Goal: Transaction & Acquisition: Purchase product/service

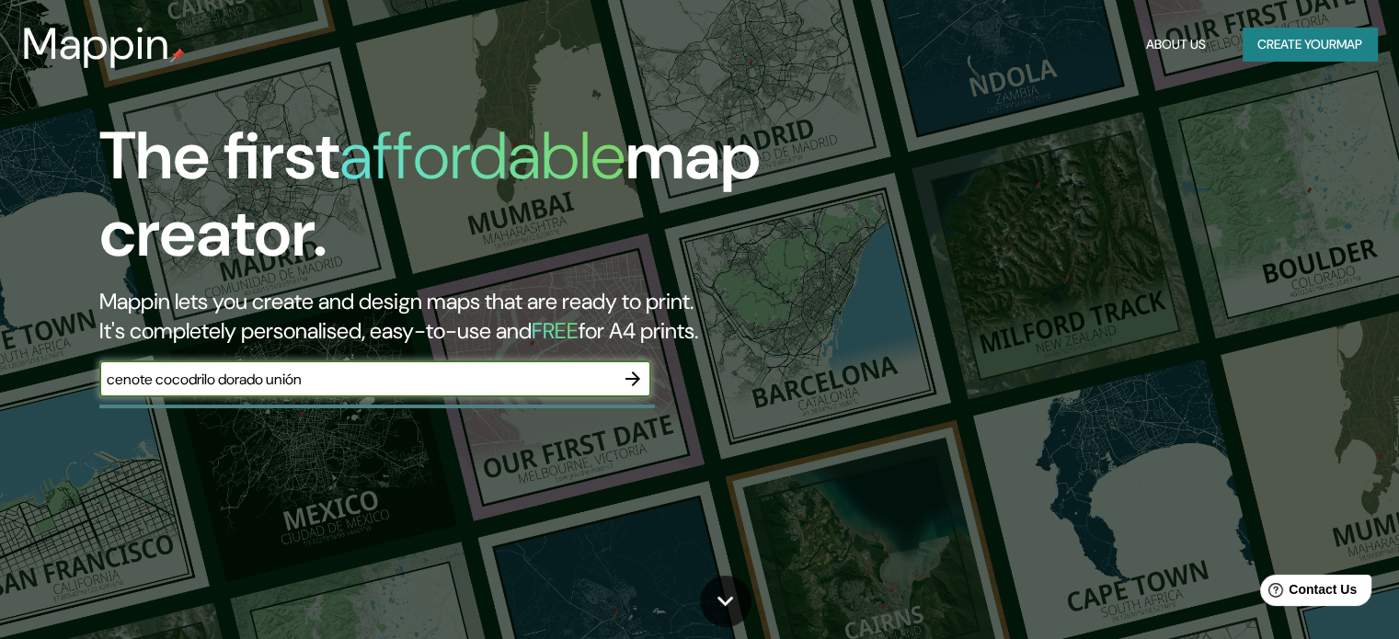
type input "cenote cocodrilo dorado unión"
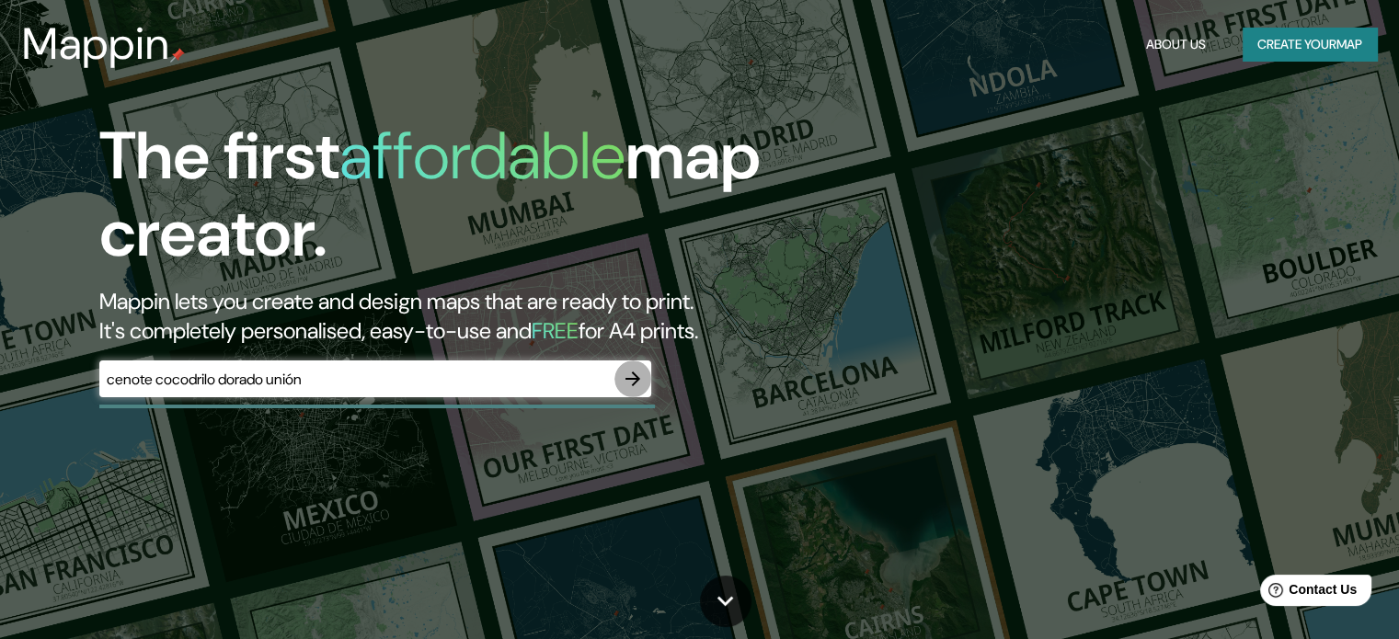
click at [640, 388] on icon "button" at bounding box center [633, 379] width 22 height 22
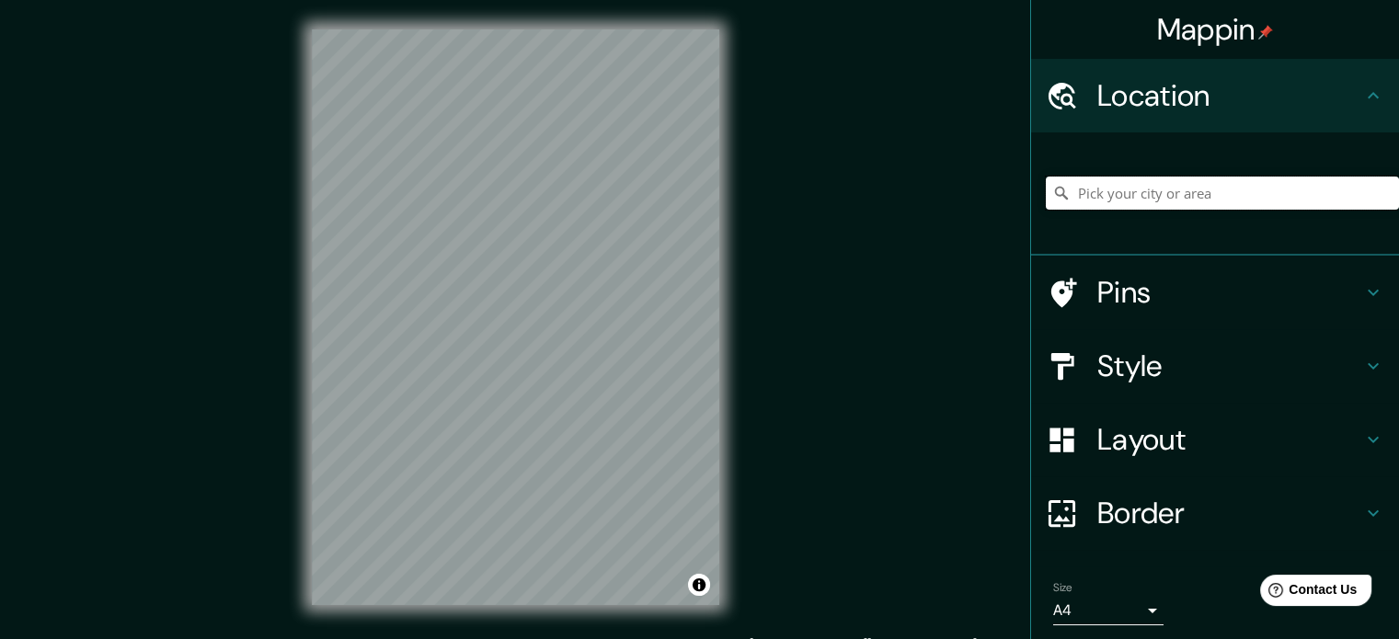
click at [1131, 196] on input "Pick your city or area" at bounding box center [1222, 193] width 353 height 33
type input "[GEOGRAPHIC_DATA][US_STATE], [GEOGRAPHIC_DATA]"
click at [1377, 197] on icon "Clear" at bounding box center [1384, 193] width 15 height 15
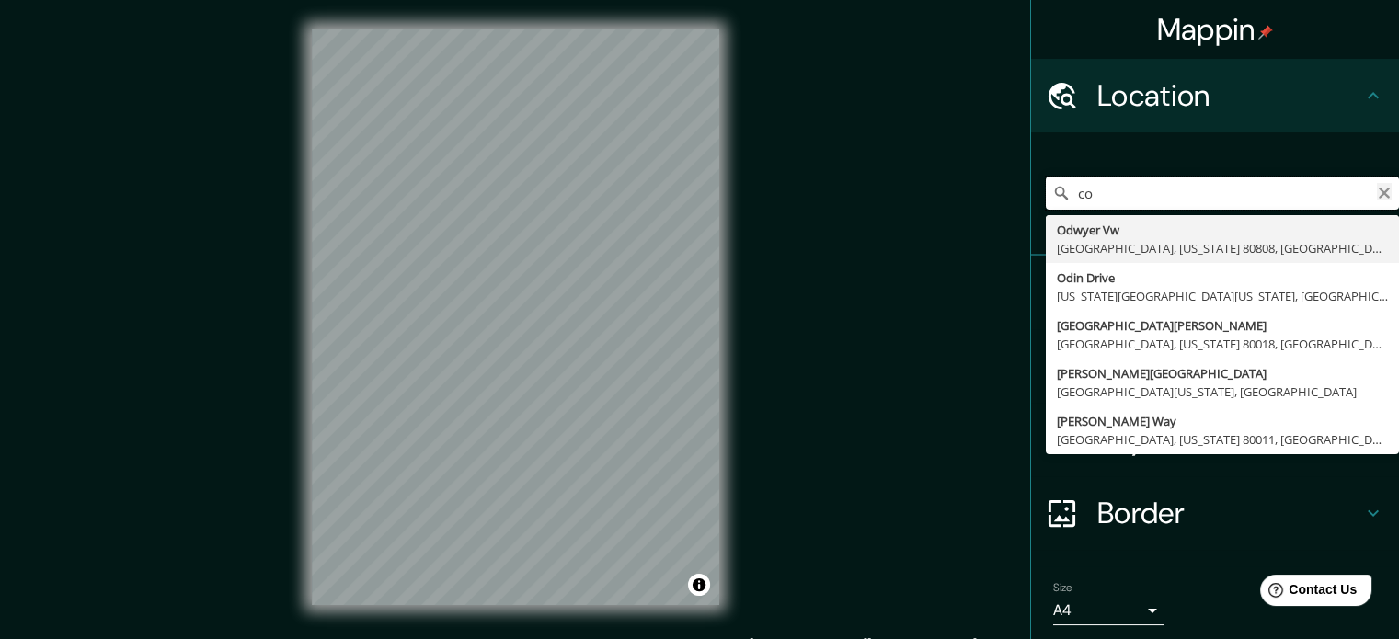
type input "c"
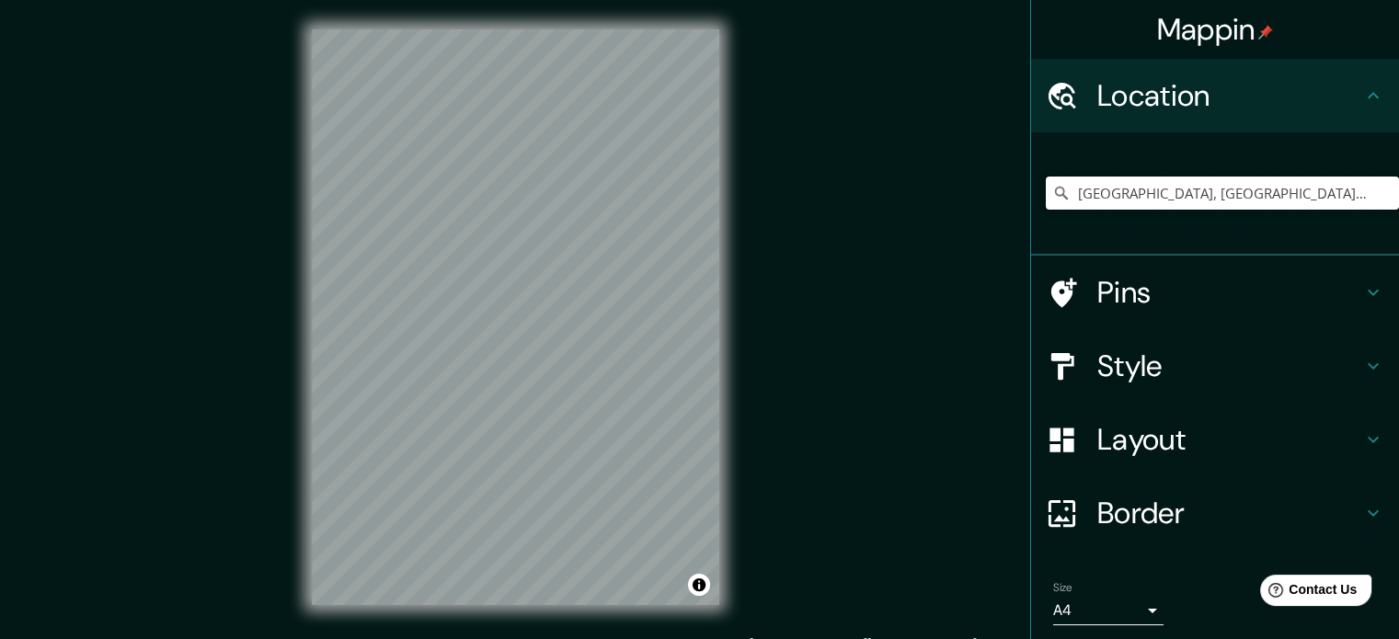
type input "[GEOGRAPHIC_DATA], [GEOGRAPHIC_DATA], [GEOGRAPHIC_DATA]"
click at [129, 282] on div "Mappin Location [GEOGRAPHIC_DATA], [GEOGRAPHIC_DATA], [GEOGRAPHIC_DATA] [GEOGRA…" at bounding box center [699, 332] width 1399 height 664
click at [798, 269] on div "Mappin Location [GEOGRAPHIC_DATA], [GEOGRAPHIC_DATA], [GEOGRAPHIC_DATA] [GEOGRA…" at bounding box center [699, 332] width 1399 height 664
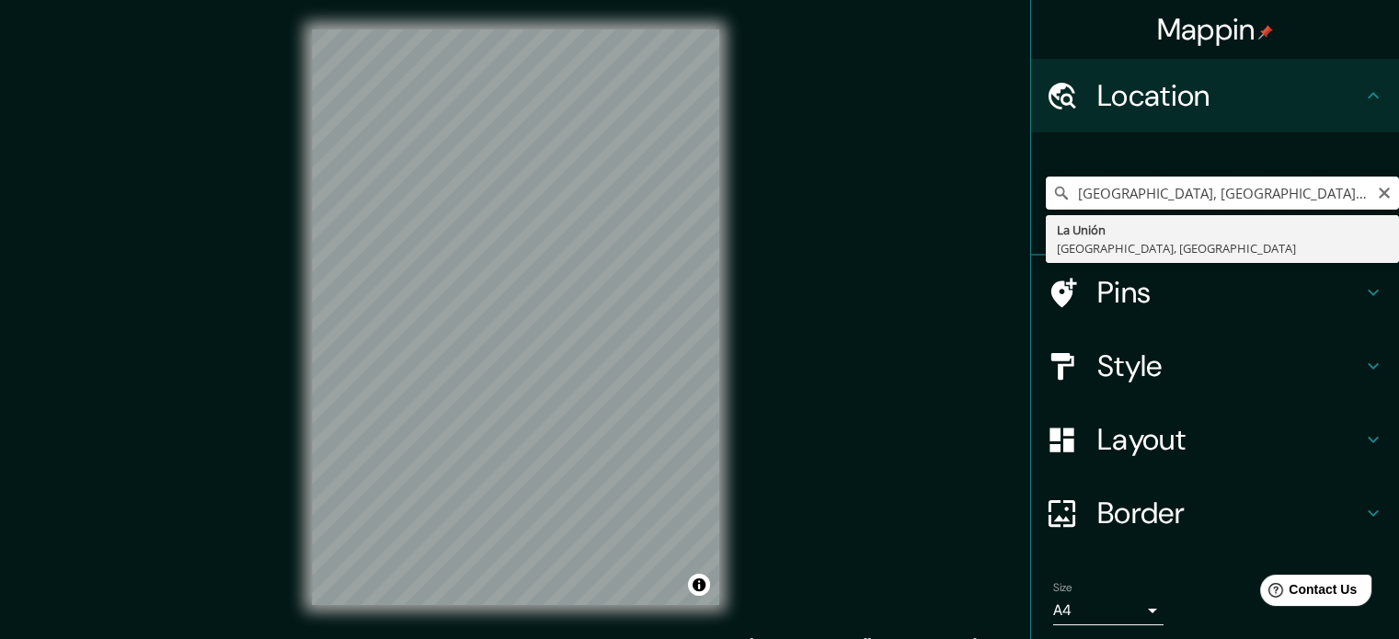
click at [1108, 183] on input "[GEOGRAPHIC_DATA], [GEOGRAPHIC_DATA], [GEOGRAPHIC_DATA]" at bounding box center [1222, 193] width 353 height 33
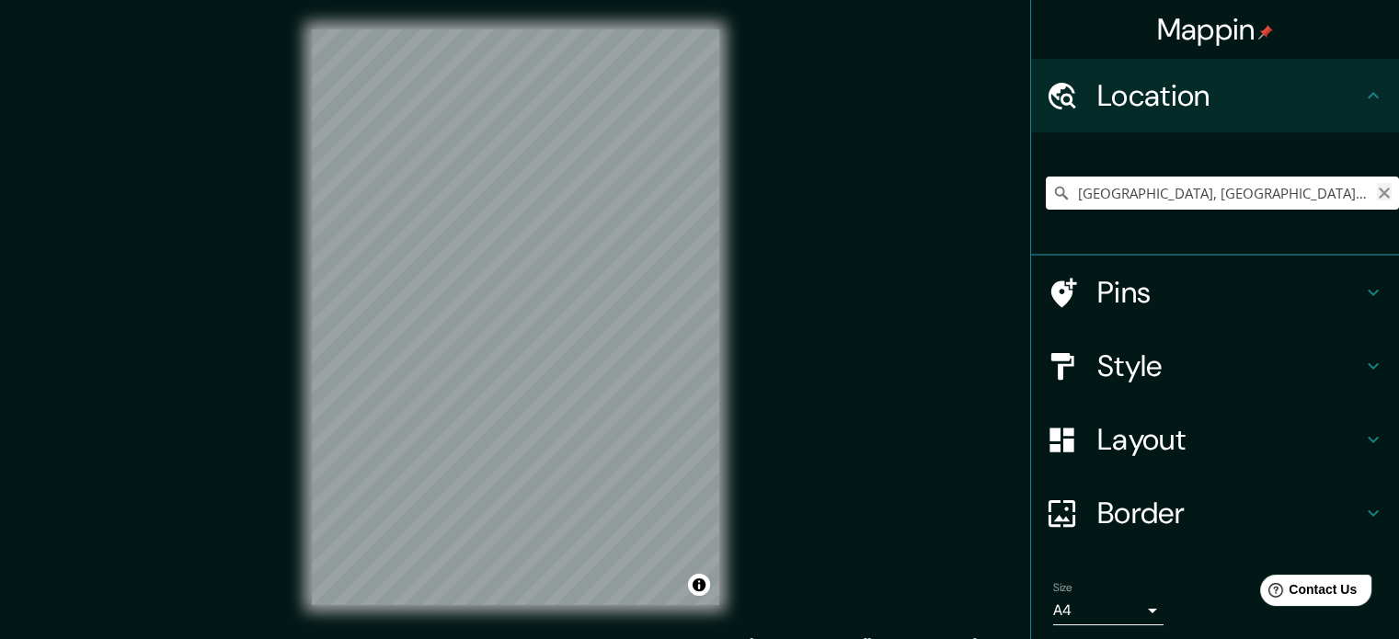
click at [1377, 195] on icon "Clear" at bounding box center [1384, 193] width 15 height 15
paste input "Cenote "El Cocodrilo Dorado", 77992 Q.R."
click at [1233, 195] on input "Dourado, [GEOGRAPHIC_DATA], [GEOGRAPHIC_DATA], [GEOGRAPHIC_DATA]" at bounding box center [1222, 193] width 353 height 33
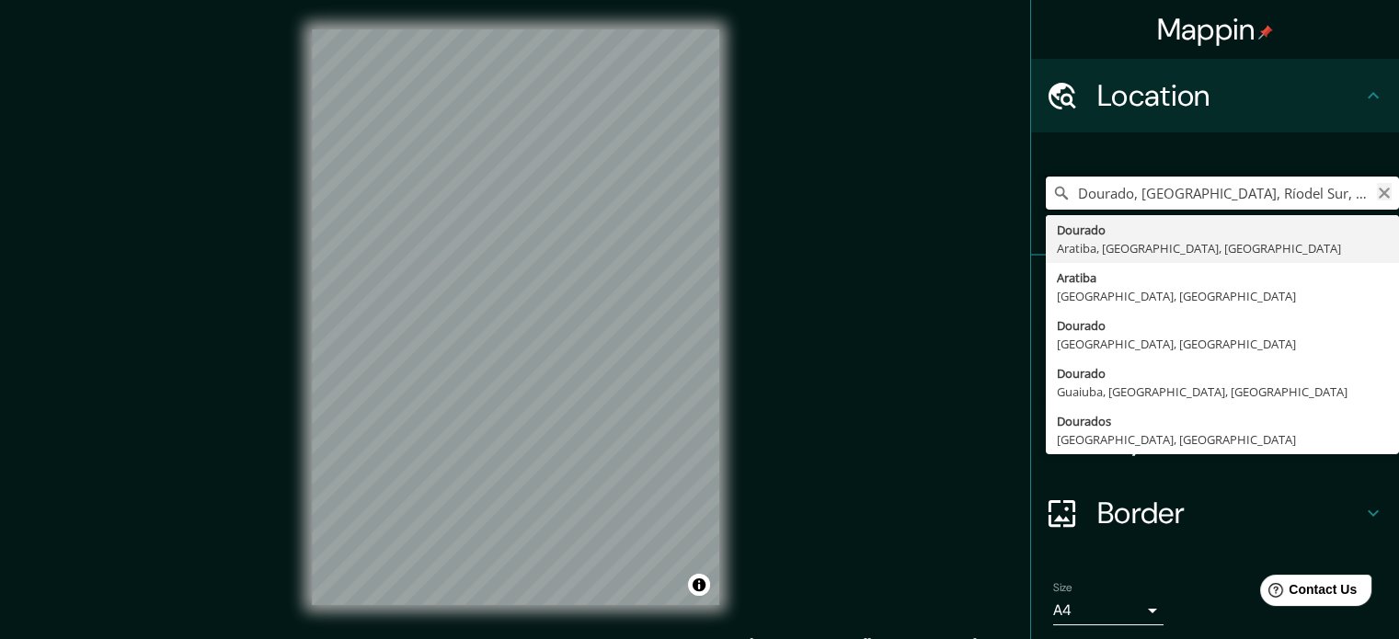
type input "Dourado, [GEOGRAPHIC_DATA], Ríodel Sur, [GEOGRAPHIC_DATA]"
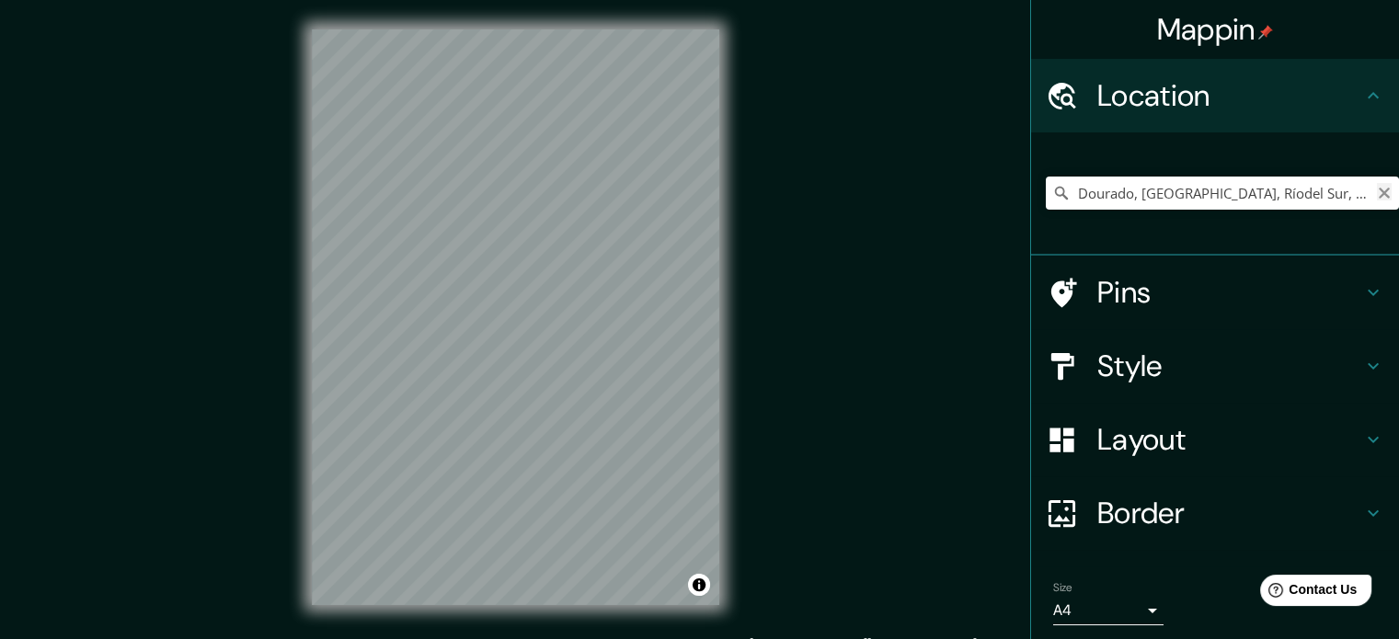
click at [1377, 196] on icon "Clear" at bounding box center [1384, 193] width 15 height 15
paste input "Cenote "El Cocodrilo Dorado", 77992 Q.R."
type input "Dourado, [GEOGRAPHIC_DATA], [GEOGRAPHIC_DATA], [GEOGRAPHIC_DATA]"
click at [1379, 194] on icon "Clear" at bounding box center [1384, 193] width 11 height 11
type input "[GEOGRAPHIC_DATA], [GEOGRAPHIC_DATA], [GEOGRAPHIC_DATA]"
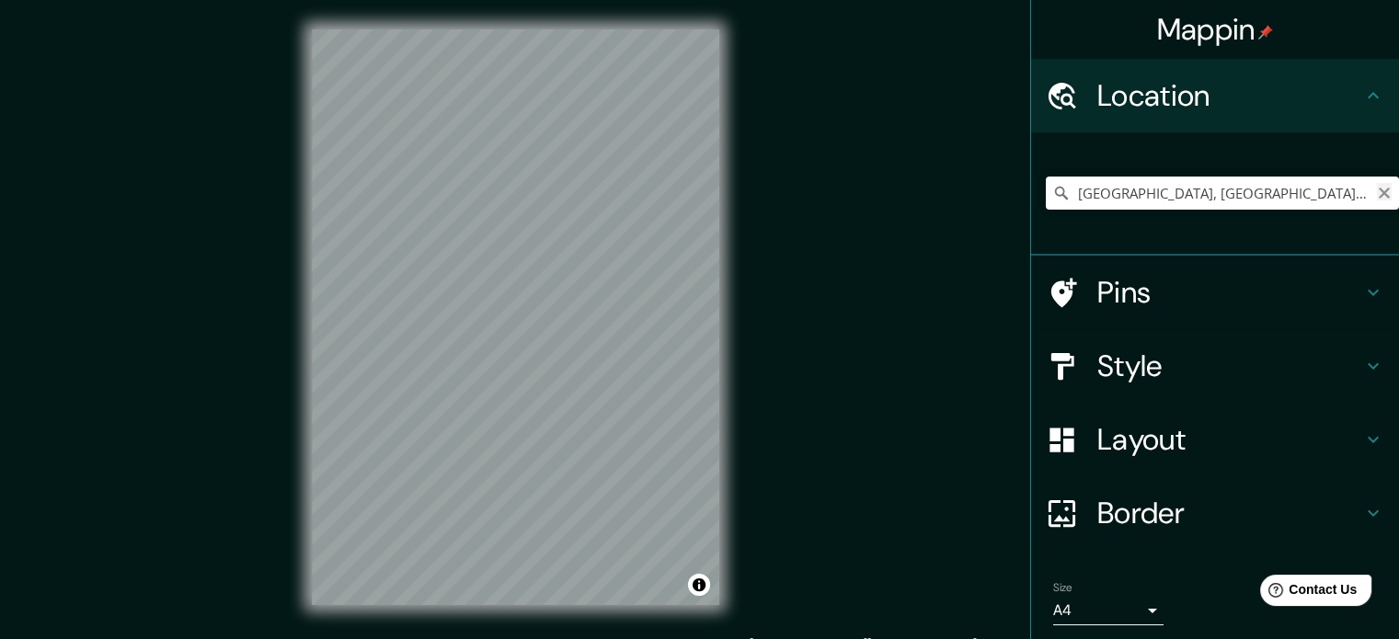
click at [1379, 194] on icon "Clear" at bounding box center [1384, 193] width 11 height 11
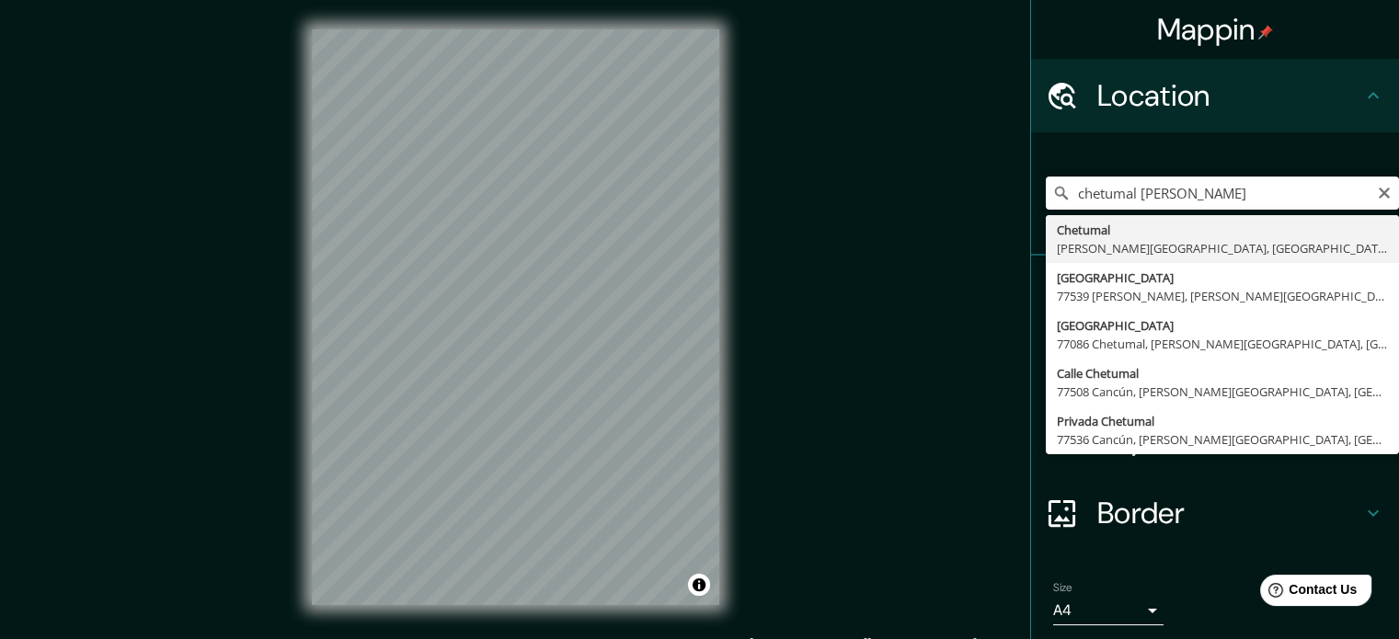
type input "Chetumal, [PERSON_NAME][GEOGRAPHIC_DATA], [GEOGRAPHIC_DATA]"
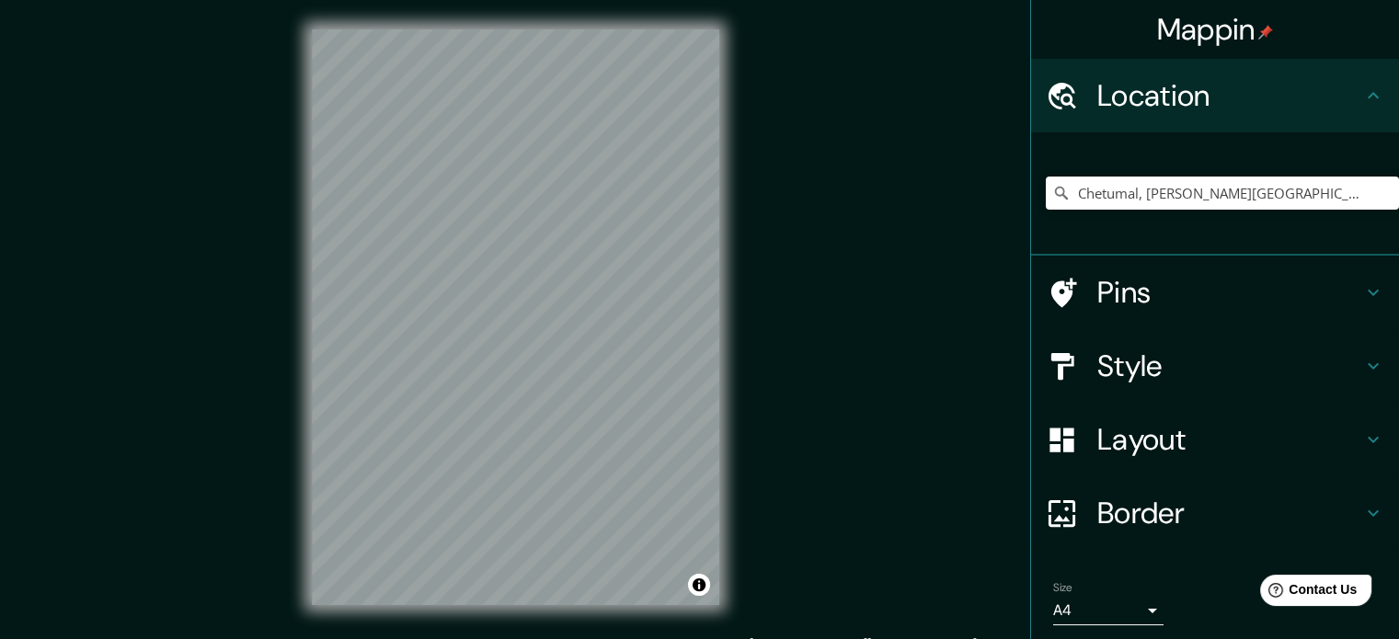
click at [817, 58] on div "Mappin Location [GEOGRAPHIC_DATA], [PERSON_NAME][GEOGRAPHIC_DATA], [GEOGRAPHIC_…" at bounding box center [699, 332] width 1399 height 664
click at [765, 16] on div "Mappin Location [GEOGRAPHIC_DATA], [PERSON_NAME][GEOGRAPHIC_DATA], [GEOGRAPHIC_…" at bounding box center [699, 332] width 1399 height 664
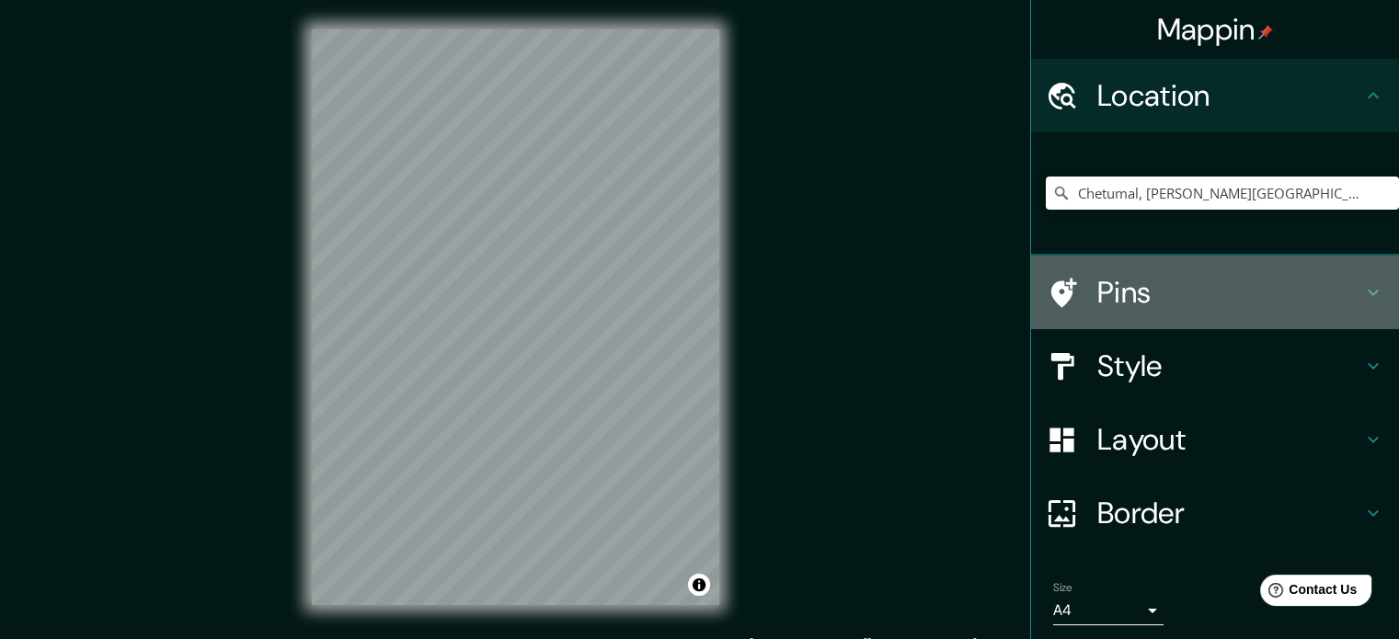
click at [1199, 280] on h4 "Pins" at bounding box center [1229, 292] width 265 height 37
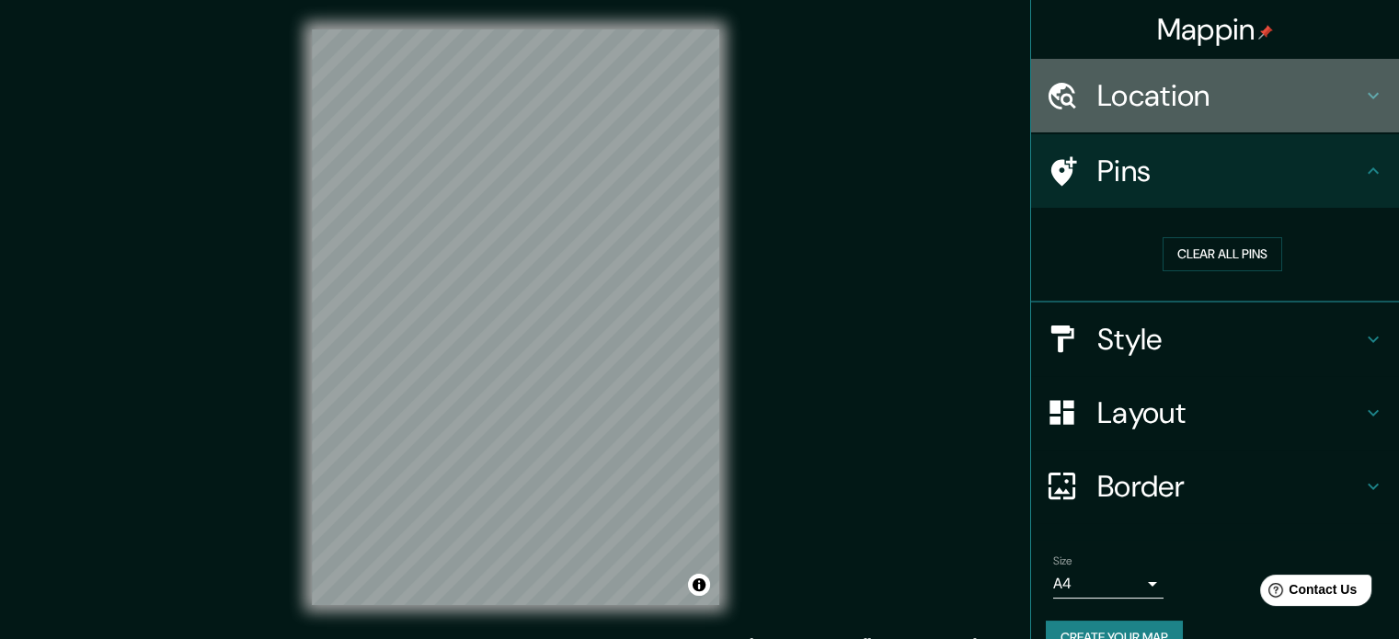
click at [1275, 96] on h4 "Location" at bounding box center [1229, 95] width 265 height 37
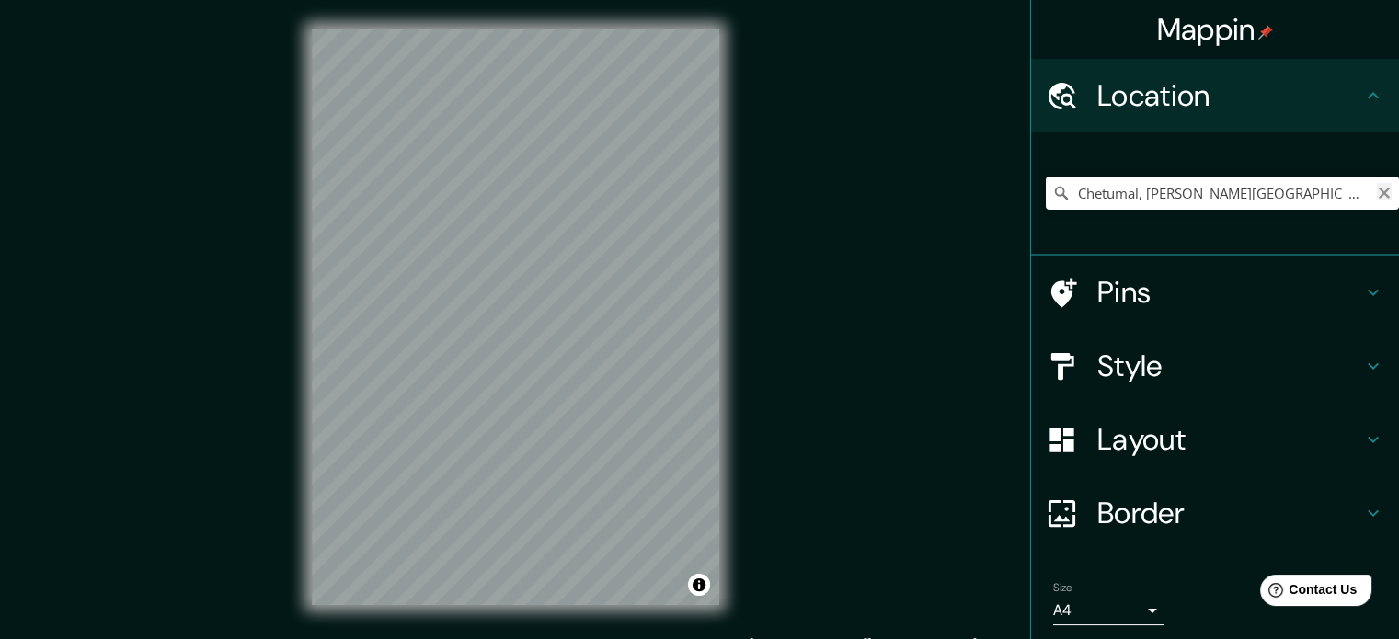
click at [1379, 197] on icon "Clear" at bounding box center [1384, 193] width 11 height 11
paste input "77992 Q.R."
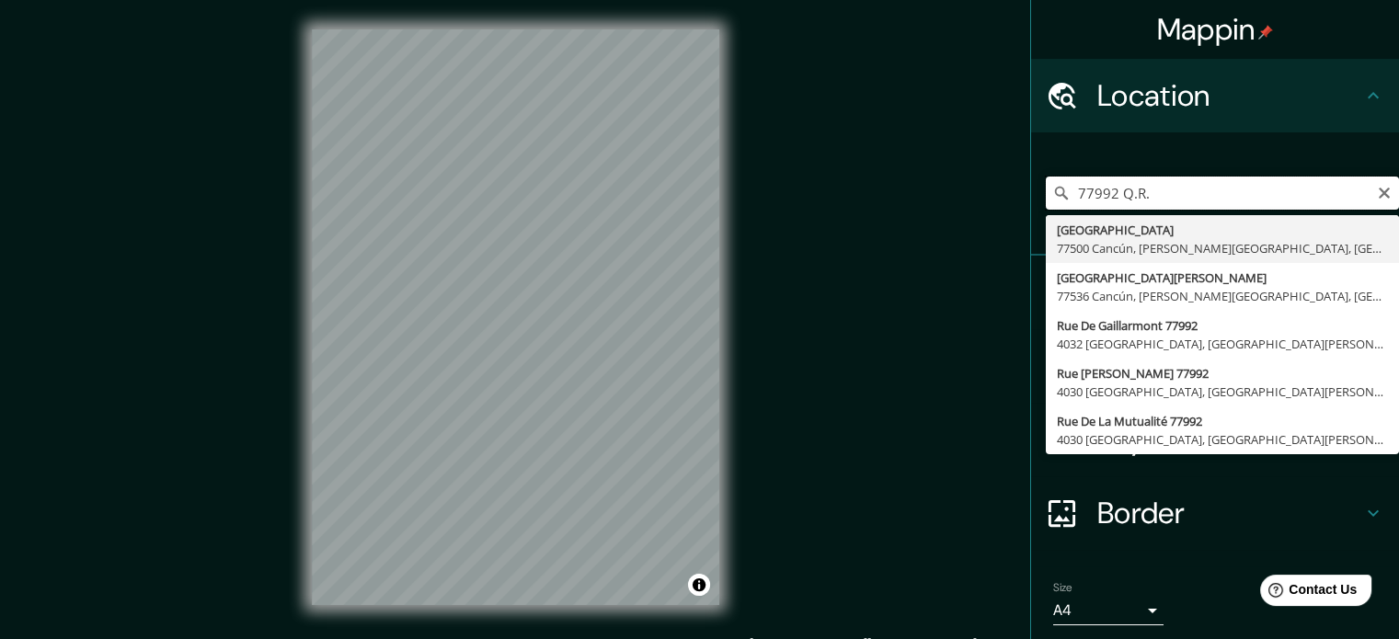
click at [1238, 189] on input "77992 Q.R." at bounding box center [1222, 193] width 353 height 33
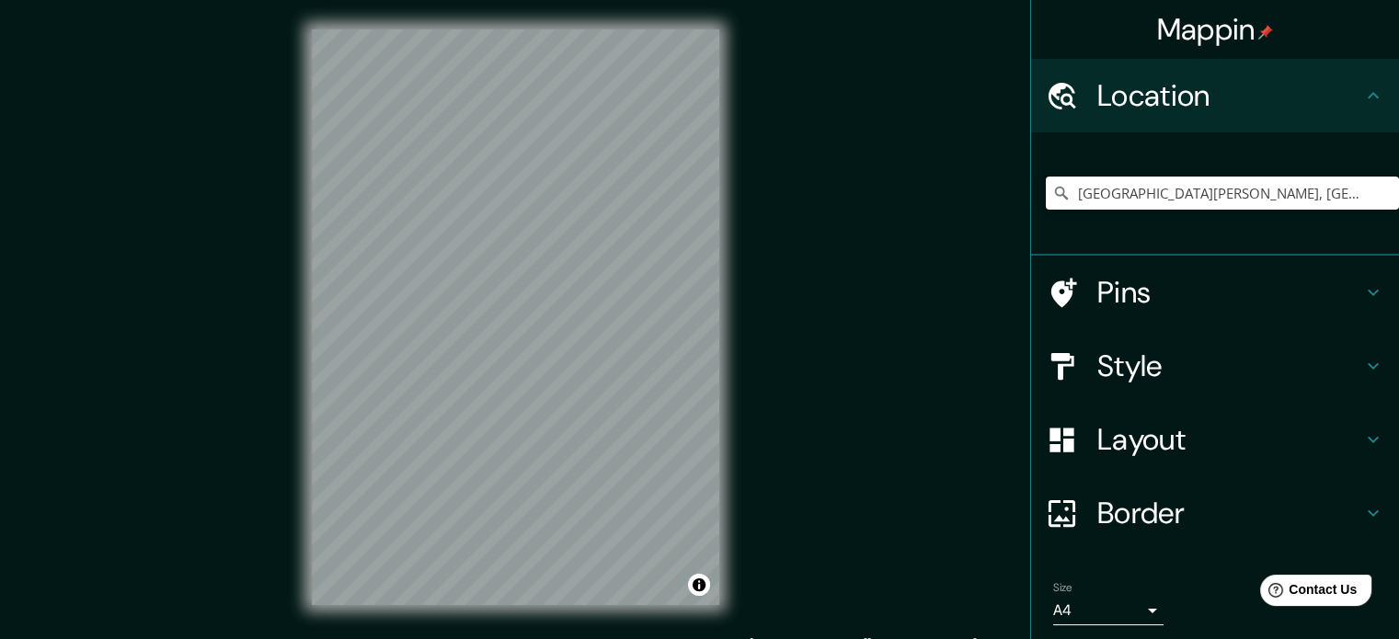
type input "[GEOGRAPHIC_DATA][PERSON_NAME], [GEOGRAPHIC_DATA]"
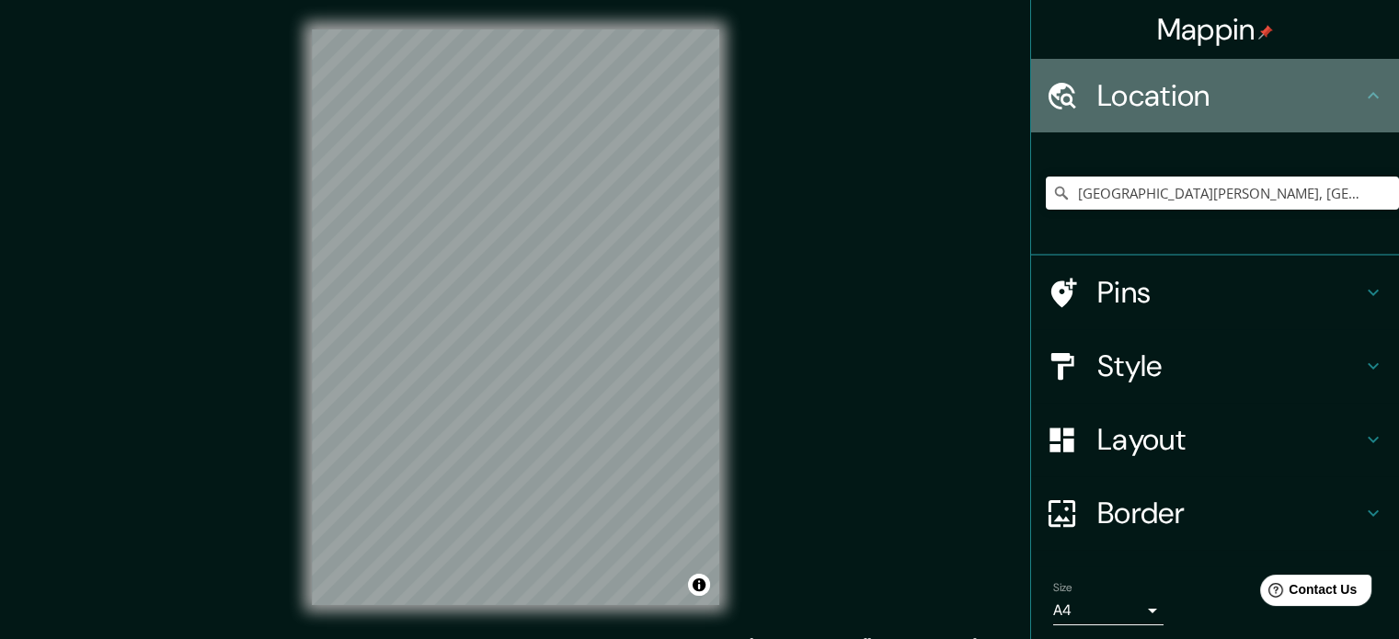
click at [1333, 89] on h4 "Location" at bounding box center [1229, 95] width 265 height 37
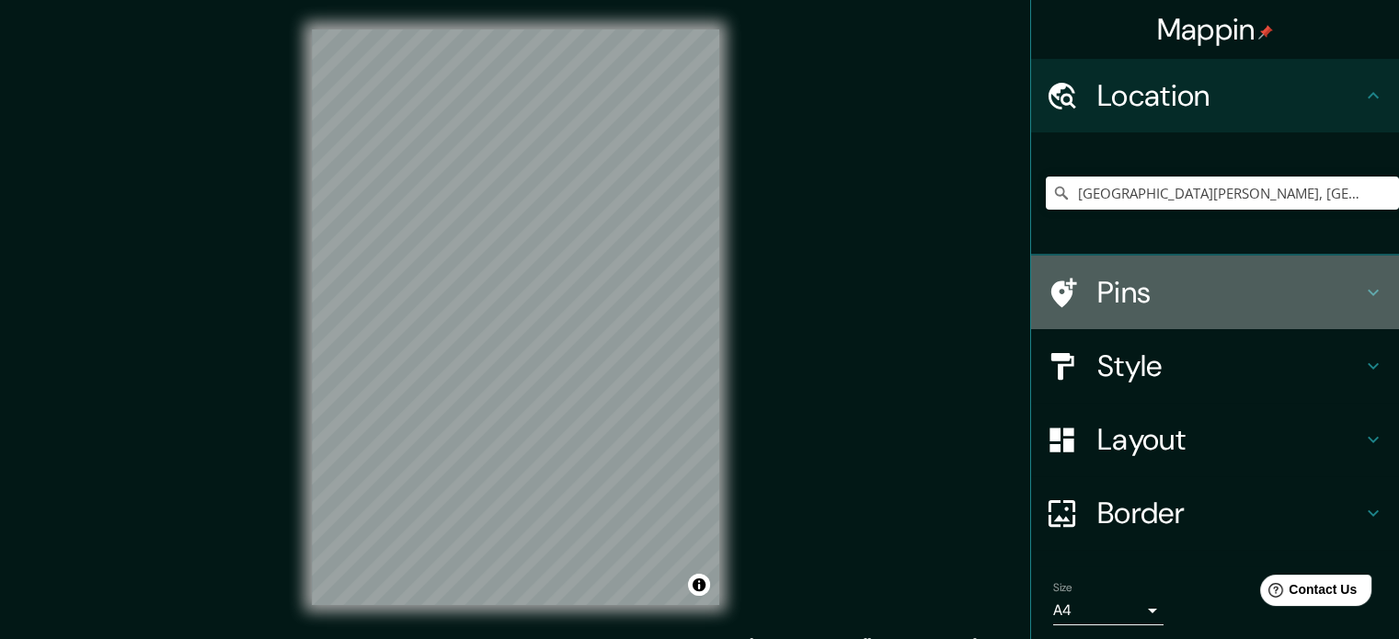
click at [1262, 277] on h4 "Pins" at bounding box center [1229, 292] width 265 height 37
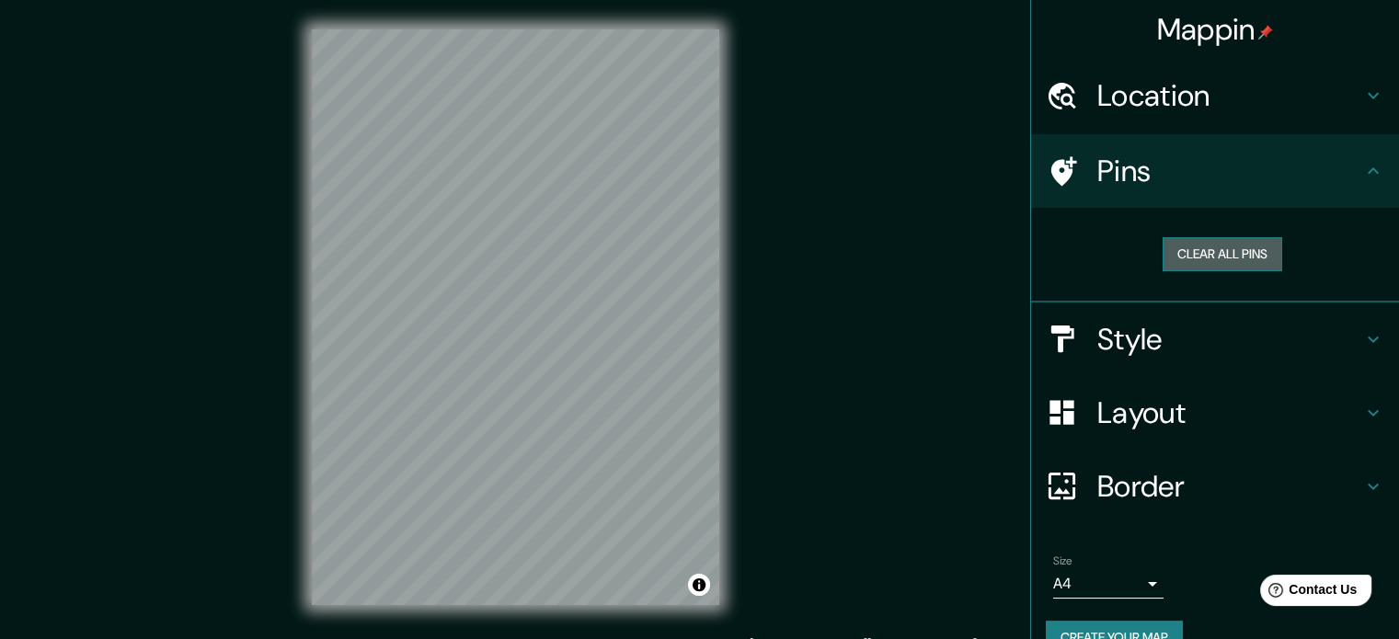
click at [1206, 251] on button "Clear all pins" at bounding box center [1223, 254] width 120 height 34
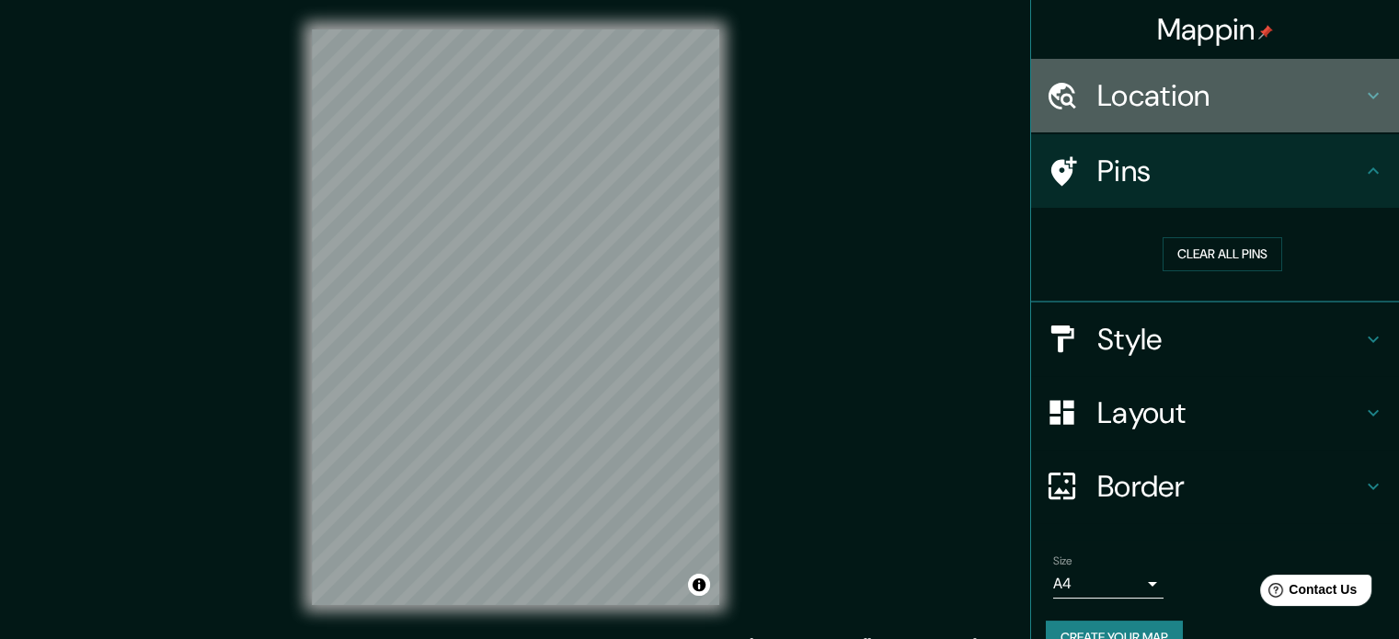
click at [1190, 103] on h4 "Location" at bounding box center [1229, 95] width 265 height 37
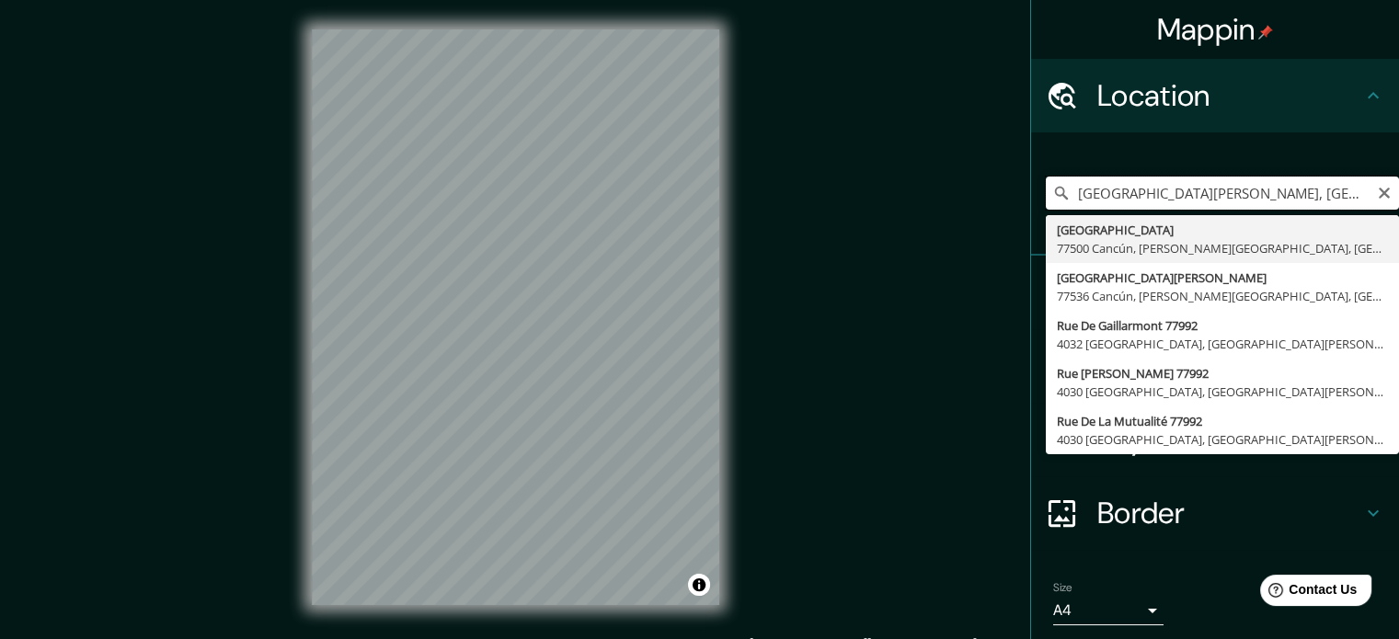
click at [1152, 189] on input "[GEOGRAPHIC_DATA][PERSON_NAME], [GEOGRAPHIC_DATA]" at bounding box center [1222, 193] width 353 height 33
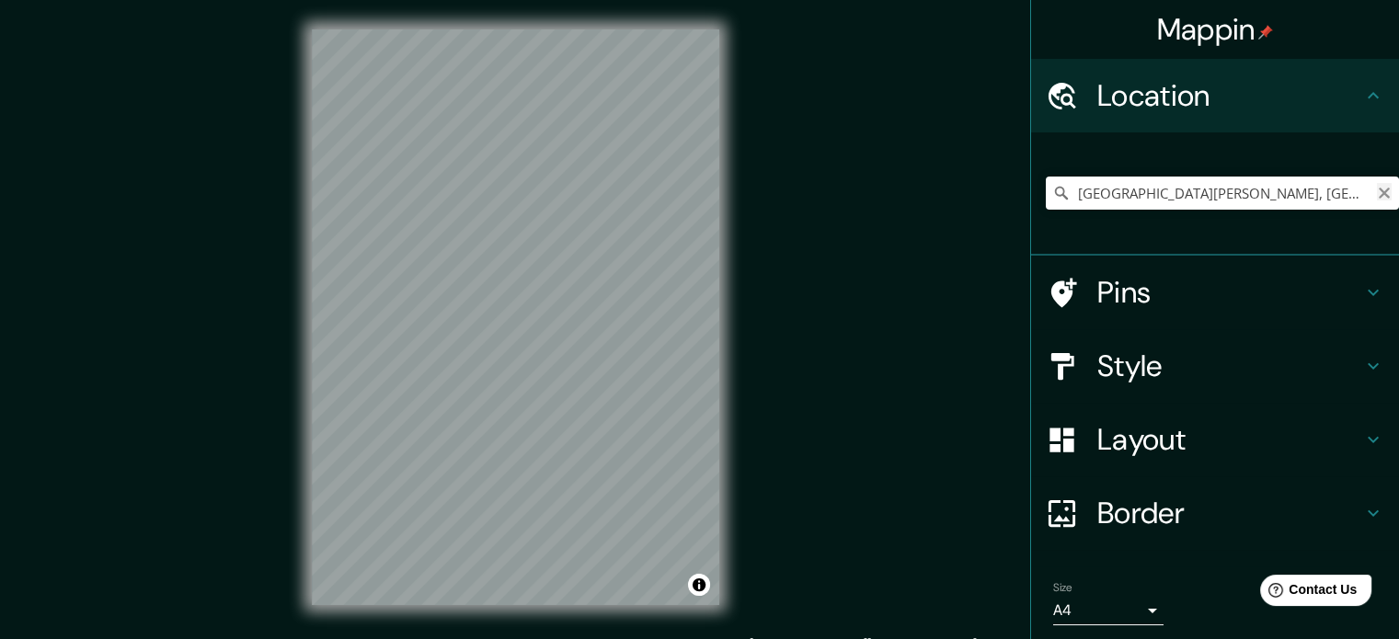
click at [1379, 189] on icon "Clear" at bounding box center [1384, 193] width 11 height 11
paste input "77992 Q.R."
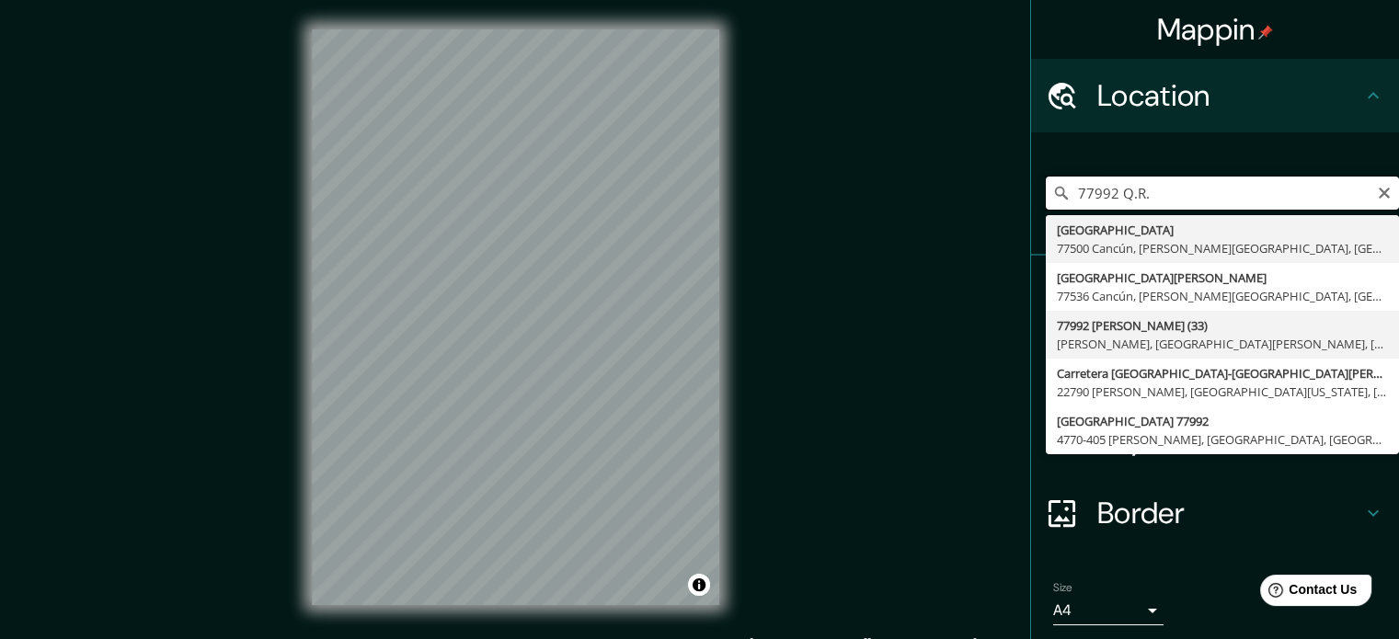
scroll to position [63, 0]
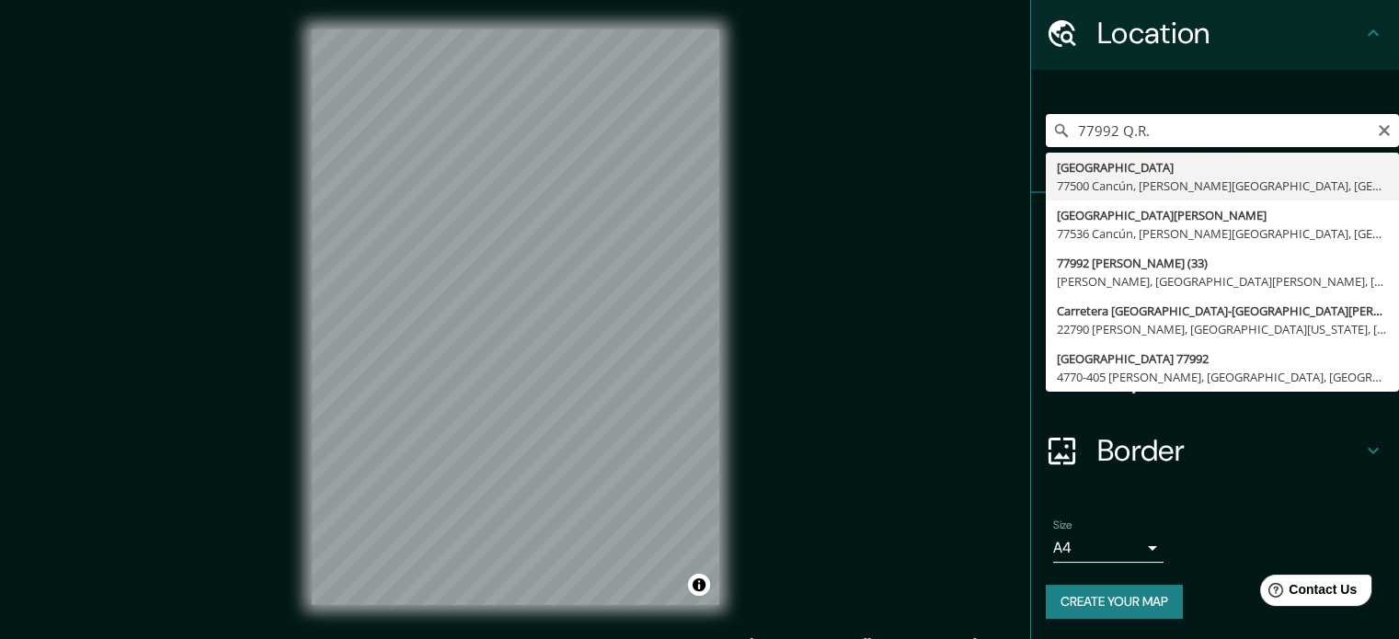
type input "77992 Q.R."
